Goal: Information Seeking & Learning: Learn about a topic

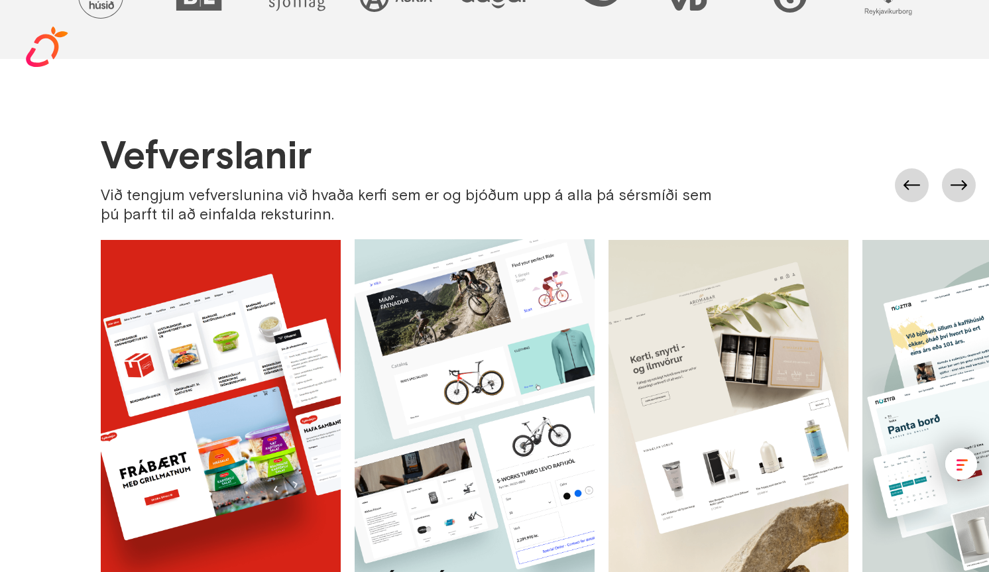
scroll to position [643, 0]
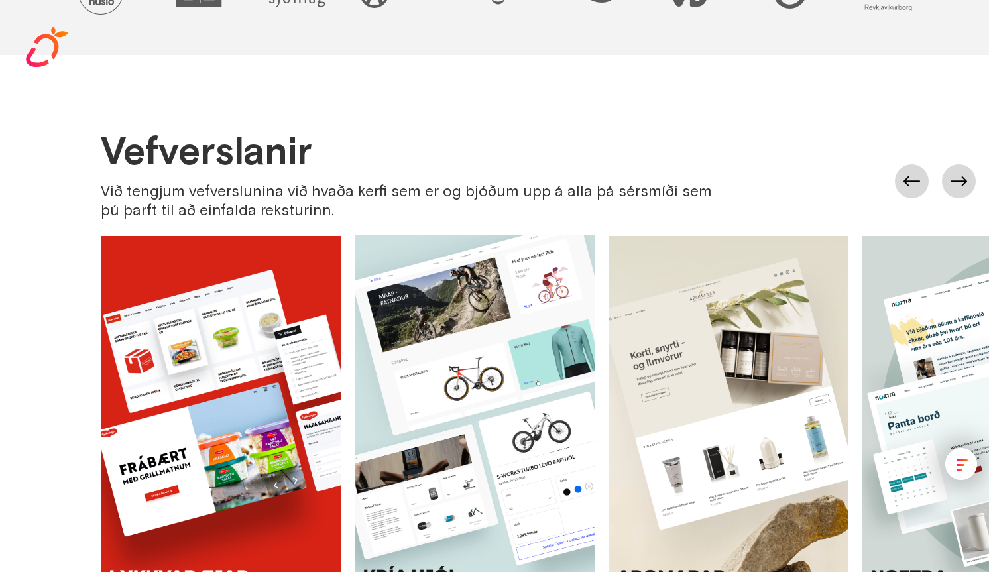
click at [251, 156] on h2 "Vefverslanir" at bounding box center [417, 151] width 632 height 40
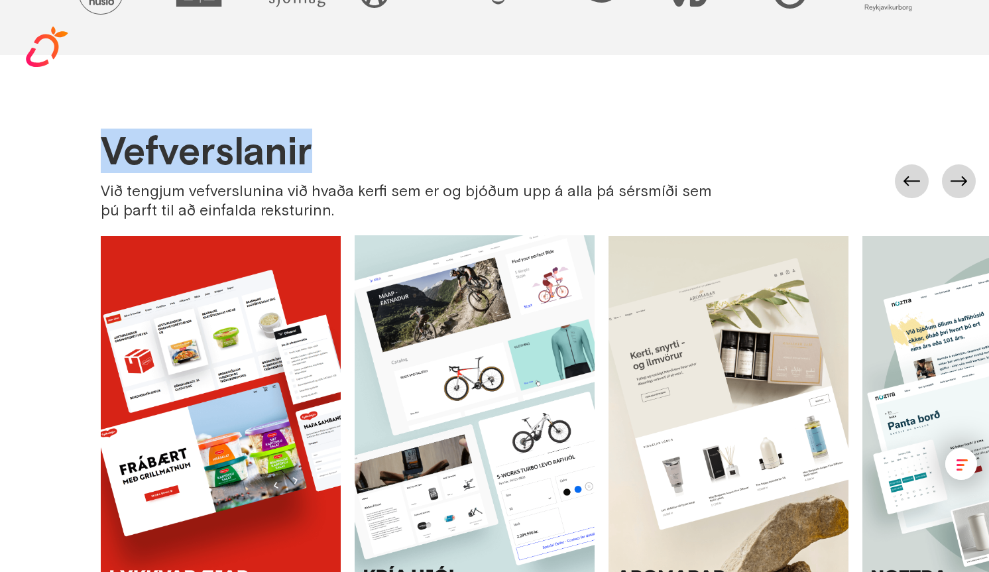
click at [251, 156] on h2 "Vefverslanir" at bounding box center [417, 151] width 632 height 40
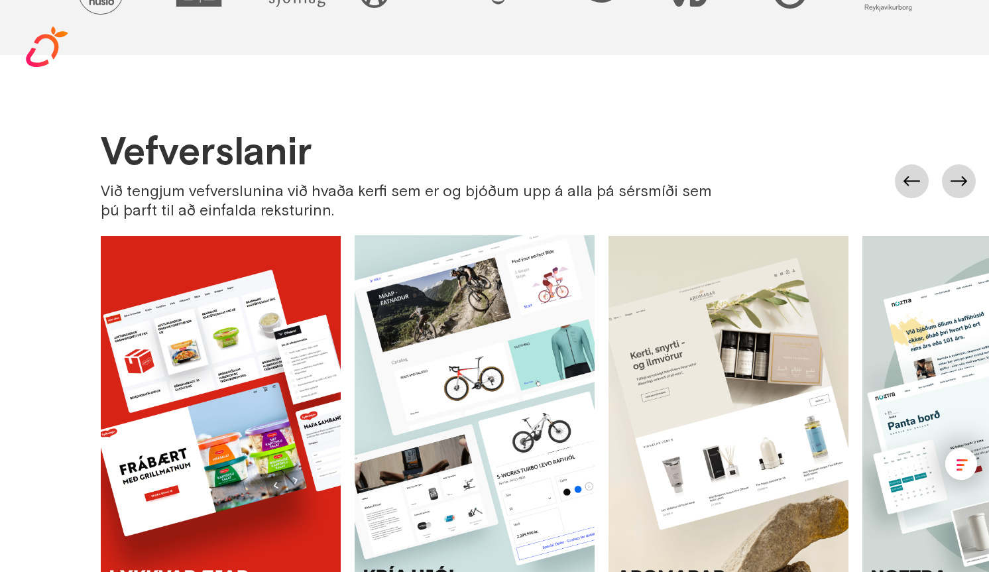
click at [275, 184] on div "Við tengjum vefverslunina við hvaða kerfi sem er og bjóðum upp á alla þá sérsmí…" at bounding box center [417, 201] width 632 height 38
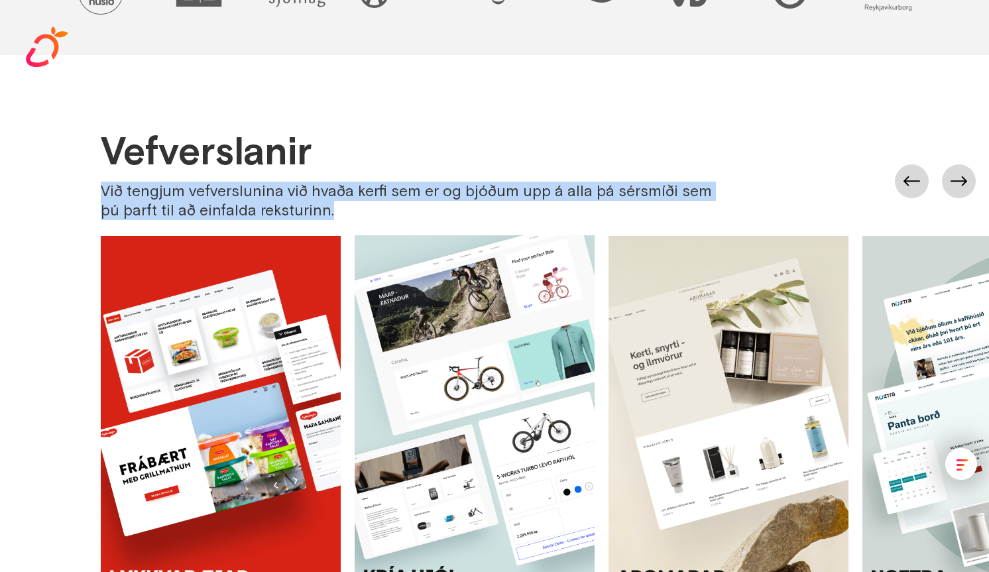
click at [275, 184] on div "Við tengjum vefverslunina við hvaða kerfi sem er og bjóðum upp á alla þá sérsmí…" at bounding box center [417, 201] width 632 height 38
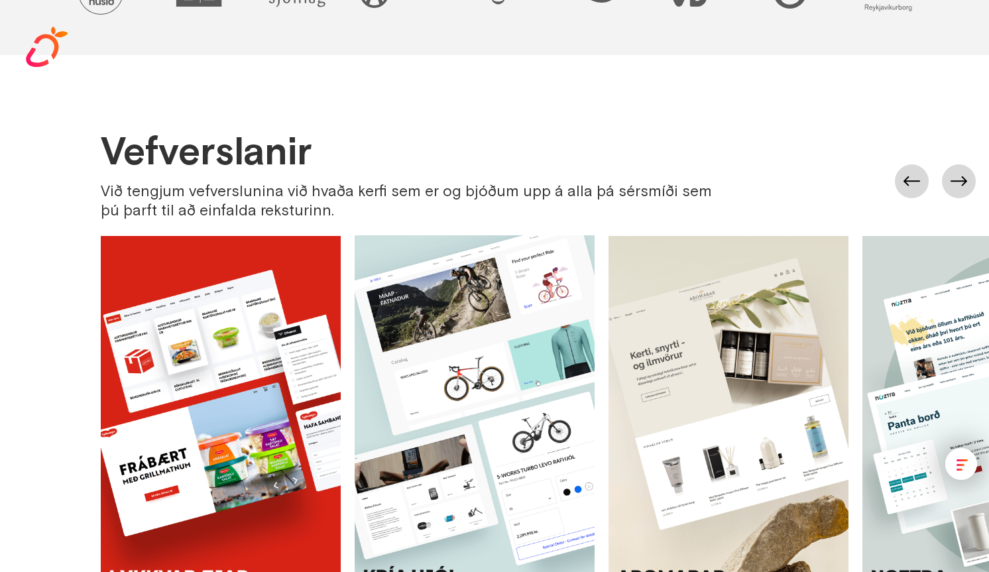
click at [341, 173] on div "Vefverslanir Við tengjum vefverslunina við hvaða kerfi sem er og bjóðum upp á a…" at bounding box center [417, 175] width 632 height 89
click at [357, 196] on div "Við tengjum vefverslunina við hvaða kerfi sem er og bjóðum upp á alla þá sérsmí…" at bounding box center [417, 201] width 632 height 38
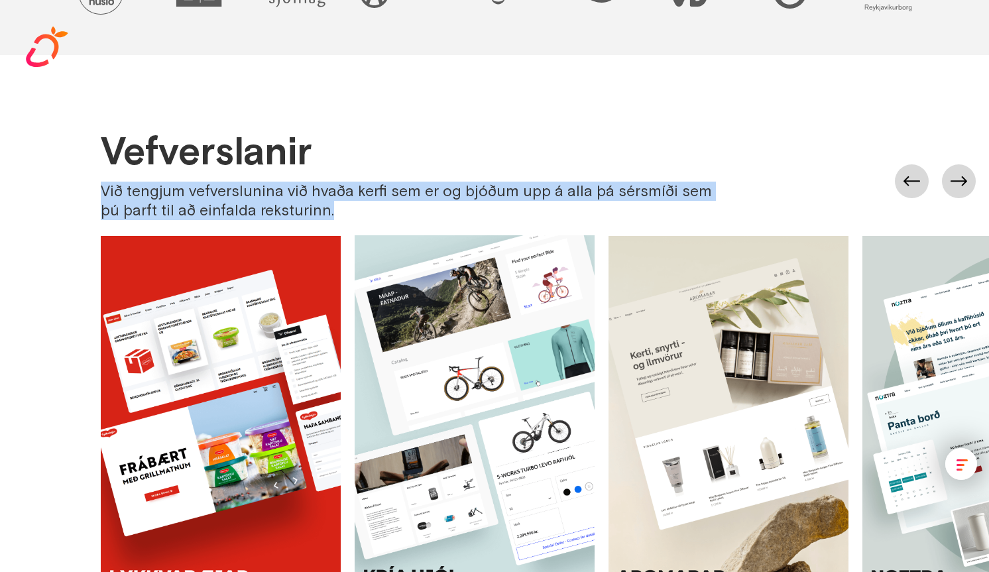
click at [357, 196] on div "Við tengjum vefverslunina við hvaða kerfi sem er og bjóðum upp á alla þá sérsmí…" at bounding box center [417, 201] width 632 height 38
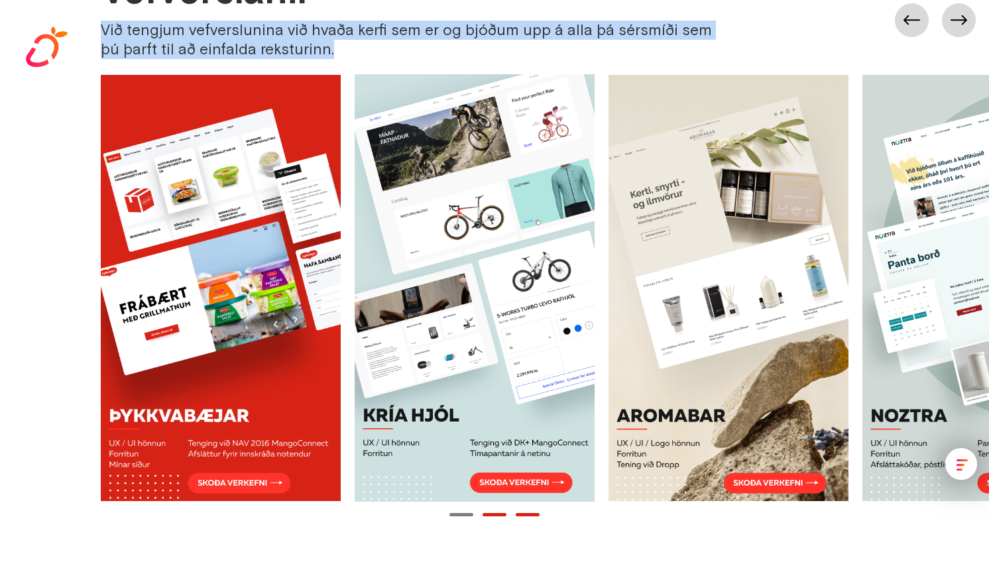
scroll to position [984, 0]
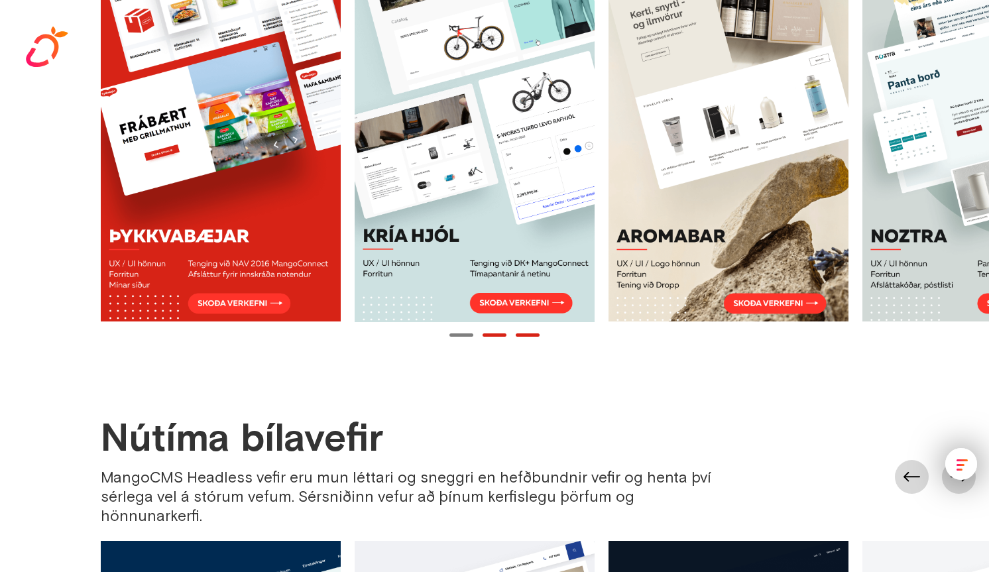
click at [494, 334] on button "Page 2" at bounding box center [494, 334] width 24 height 3
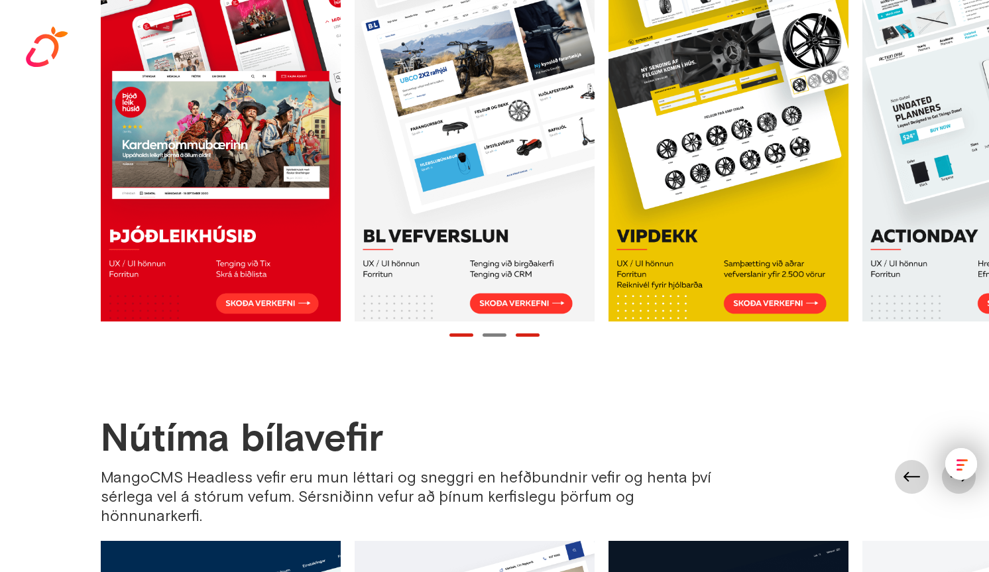
click at [527, 333] on button "Page 3" at bounding box center [527, 334] width 24 height 3
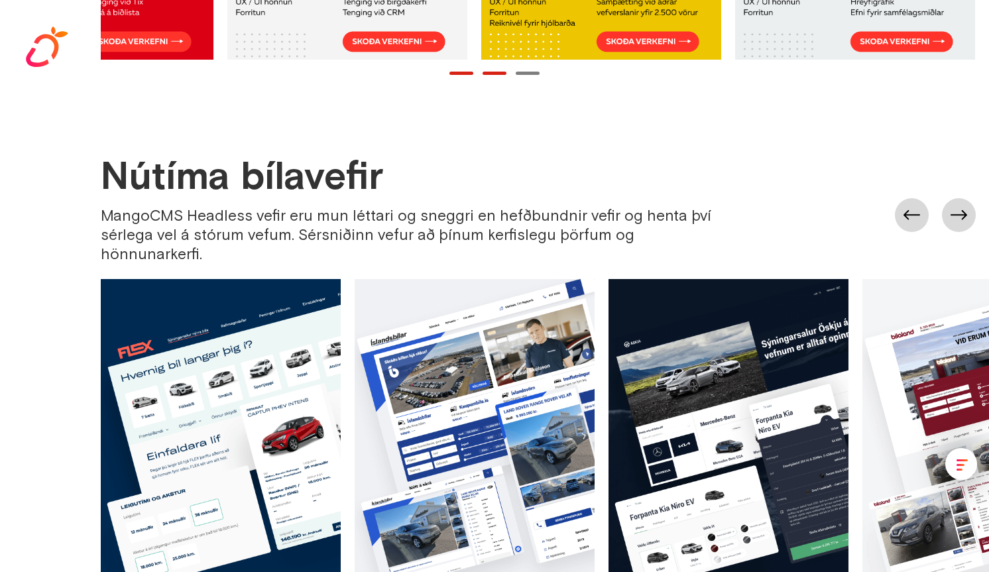
scroll to position [1497, 0]
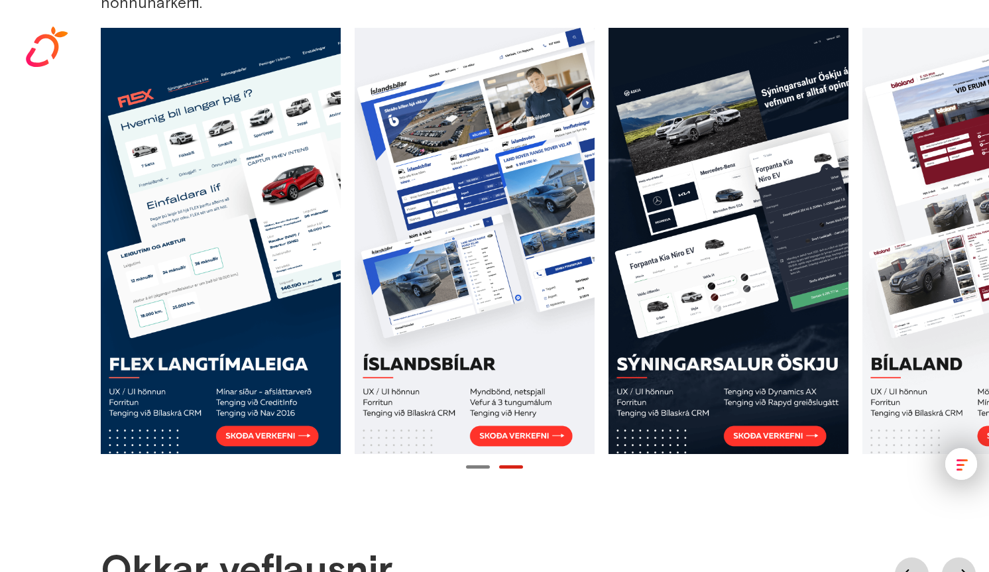
click at [478, 465] on button "Page 1" at bounding box center [478, 466] width 24 height 3
click at [500, 460] on div at bounding box center [494, 466] width 989 height 13
click at [506, 465] on button "Page 2" at bounding box center [511, 466] width 24 height 3
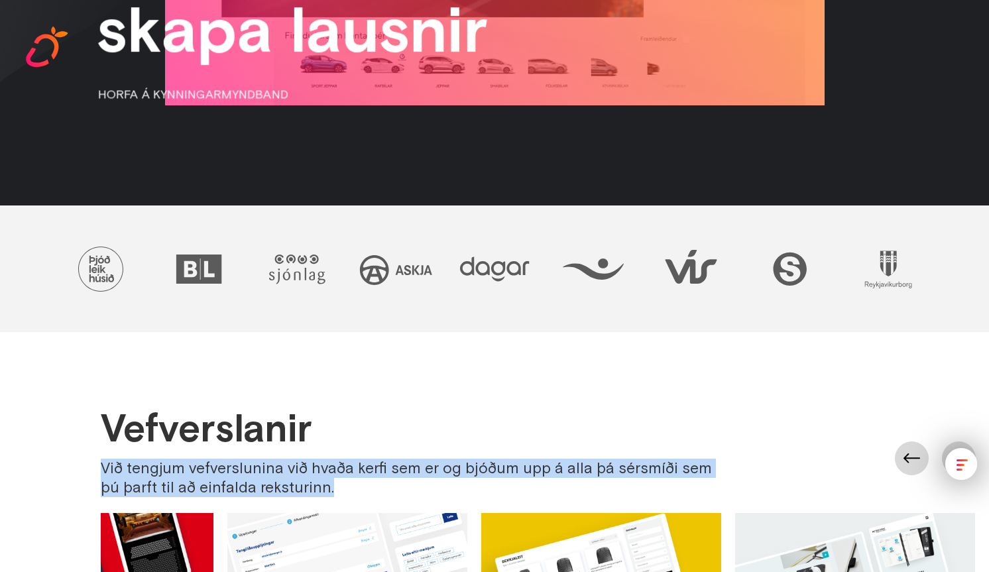
scroll to position [0, 0]
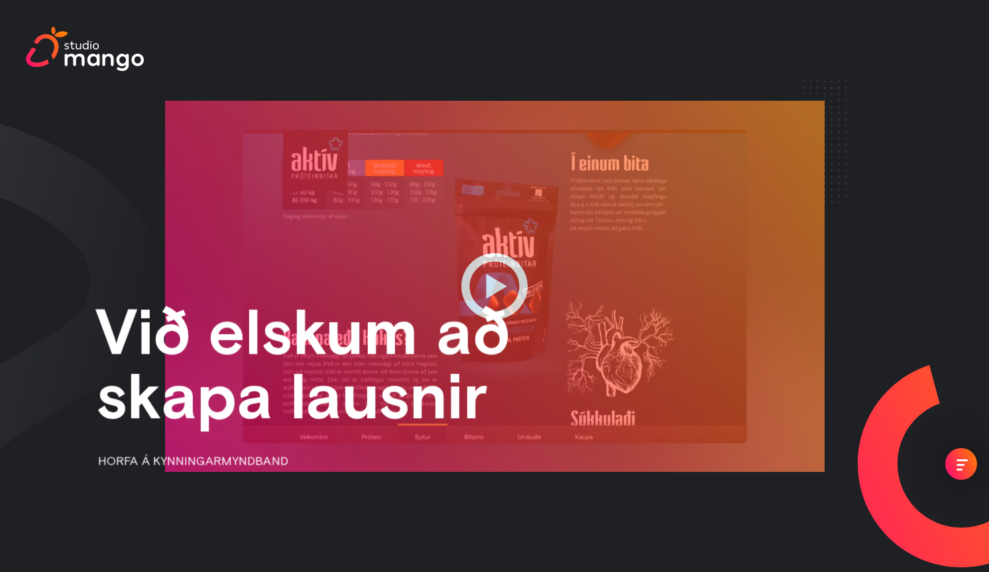
click at [60, 50] on img at bounding box center [47, 47] width 42 height 40
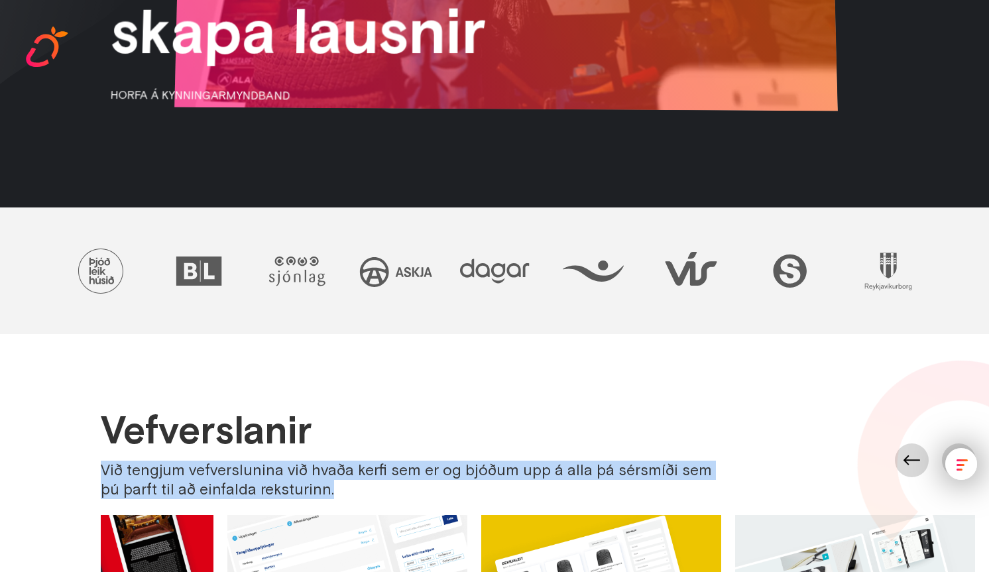
scroll to position [685, 0]
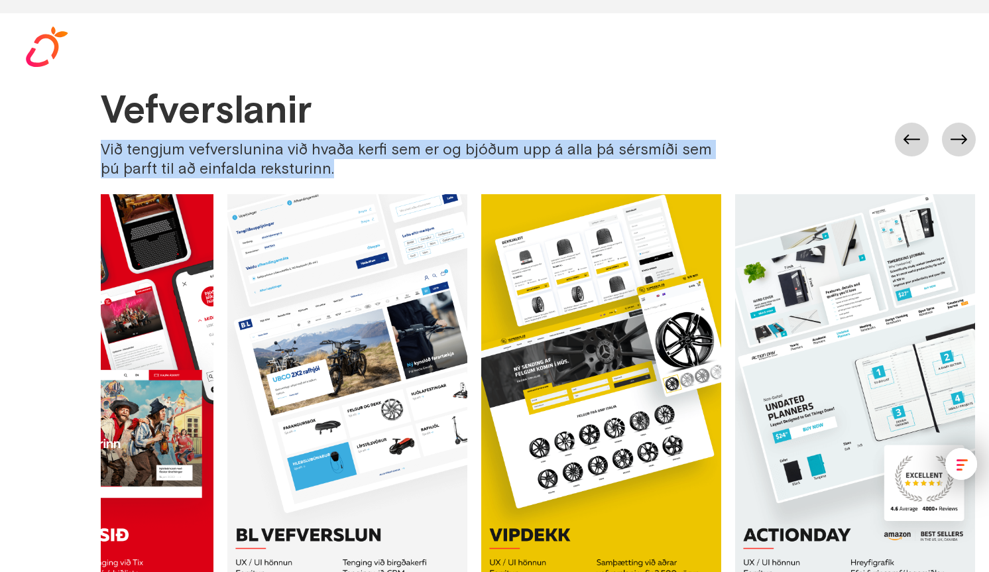
click at [164, 149] on div "Við tengjum vefverslunina við hvaða kerfi sem er og bjóðum upp á alla þá sérsmí…" at bounding box center [417, 159] width 632 height 38
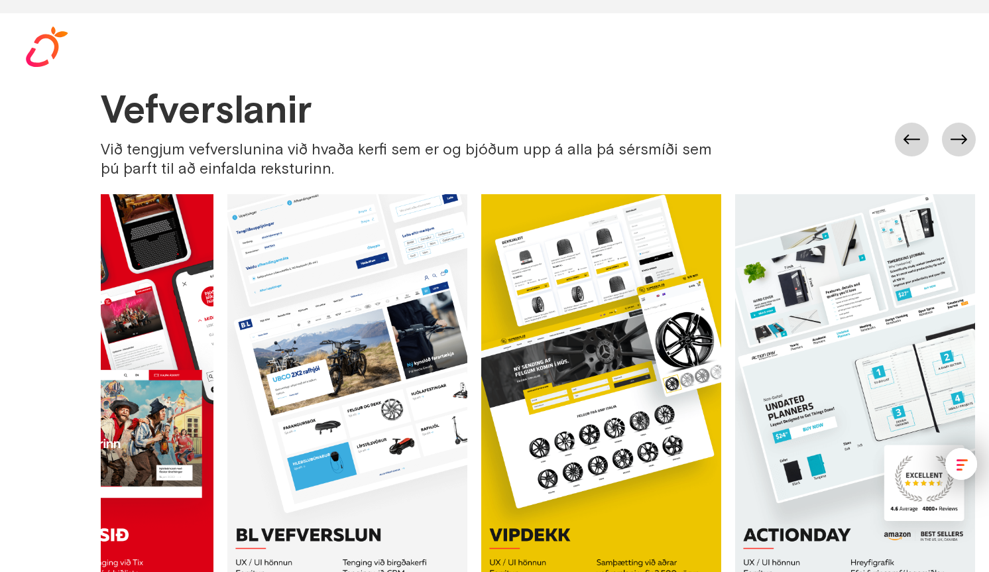
click at [164, 149] on div "Við tengjum vefverslunina við hvaða kerfi sem er og bjóðum upp á alla þá sérsmí…" at bounding box center [417, 159] width 632 height 38
click at [209, 145] on div "Við tengjum vefverslunina við hvaða kerfi sem er og bjóðum upp á alla þá sérsmí…" at bounding box center [417, 159] width 632 height 38
click at [328, 147] on div "Við tengjum vefverslunina við hvaða kerfi sem er og bjóðum upp á alla þá sérsmí…" at bounding box center [417, 159] width 632 height 38
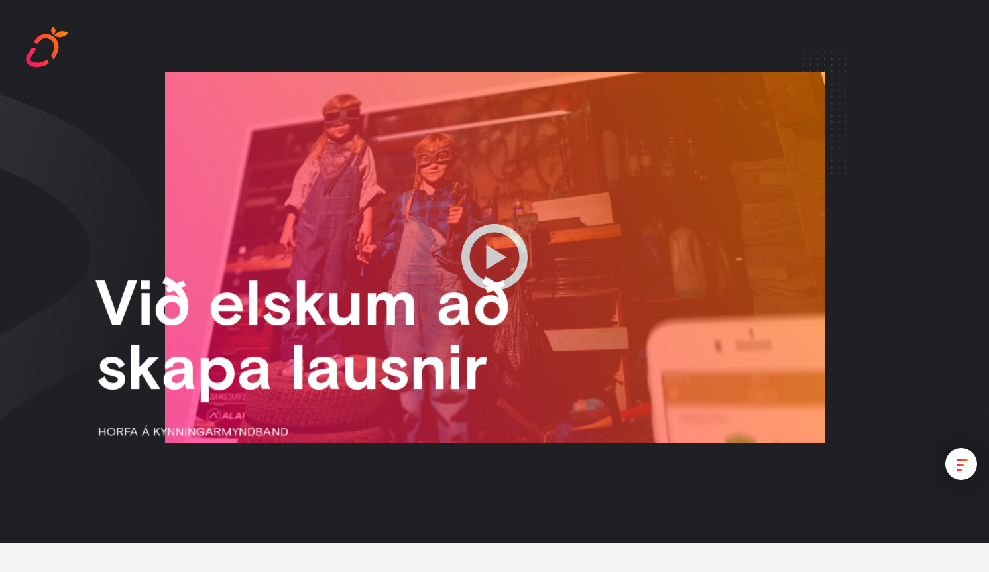
scroll to position [0, 0]
